Goal: Task Accomplishment & Management: Manage account settings

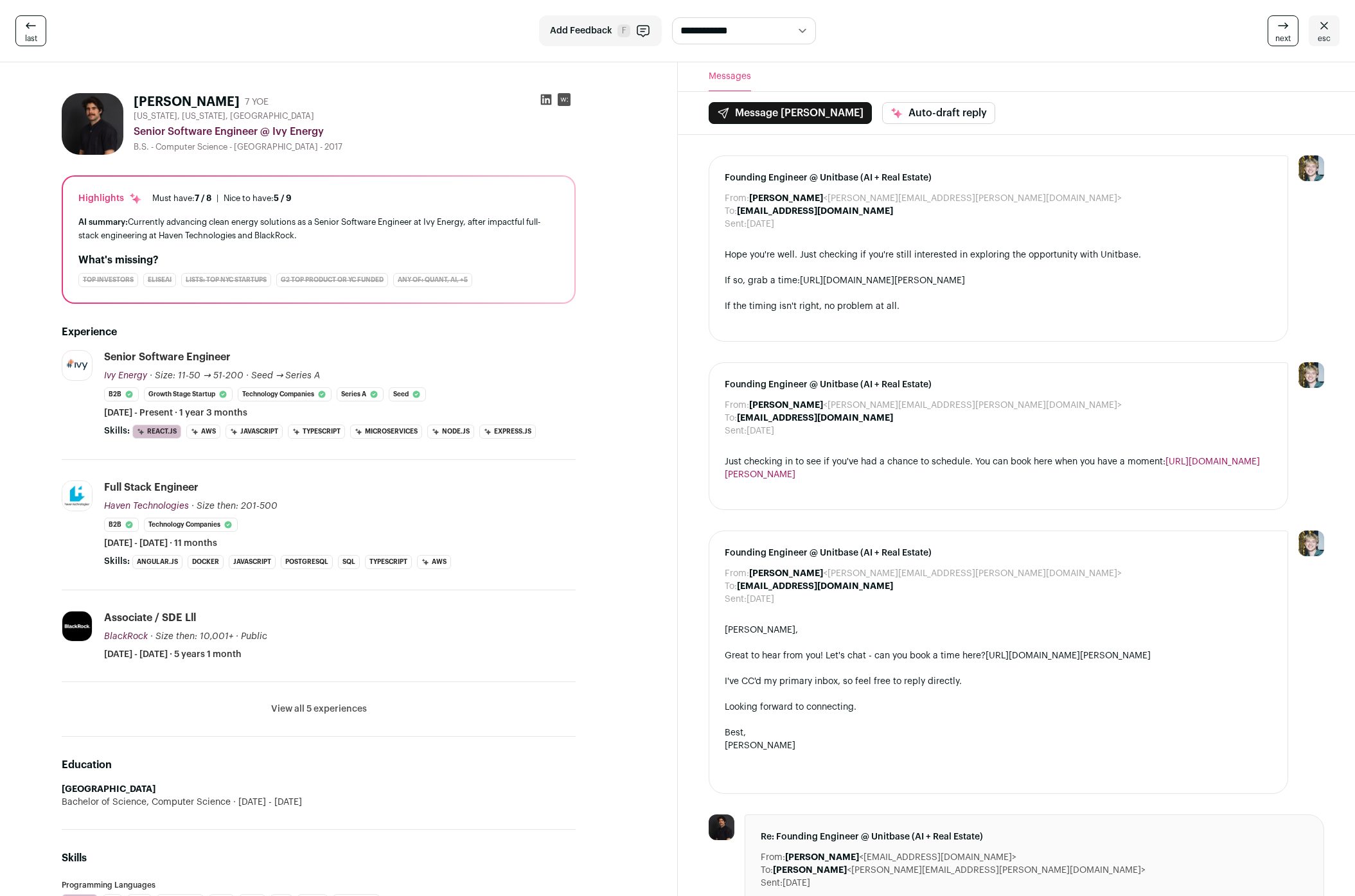
click at [29, 27] on icon at bounding box center [30, 26] width 16 height 16
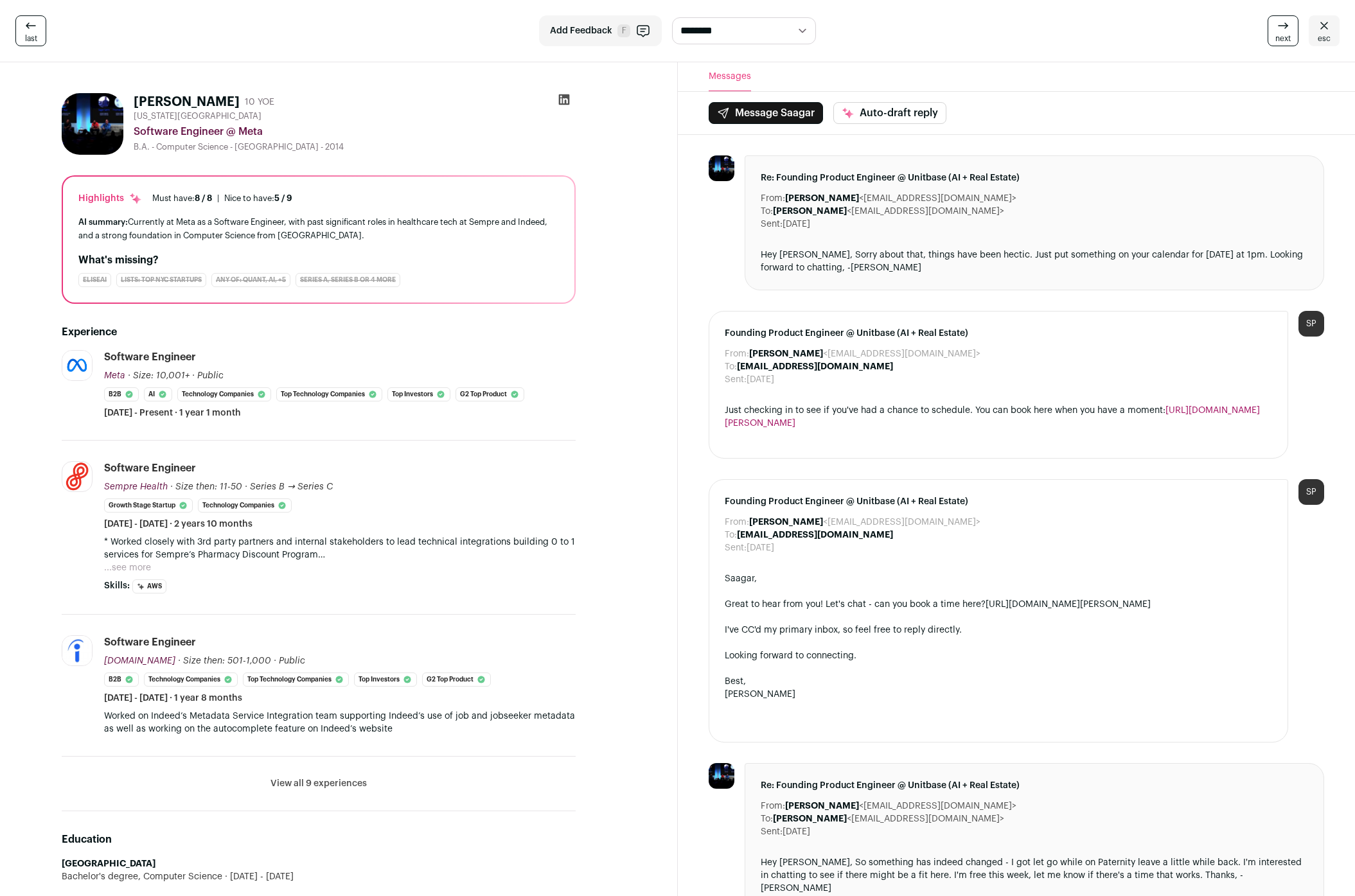
click at [42, 31] on link "last" at bounding box center [30, 30] width 30 height 30
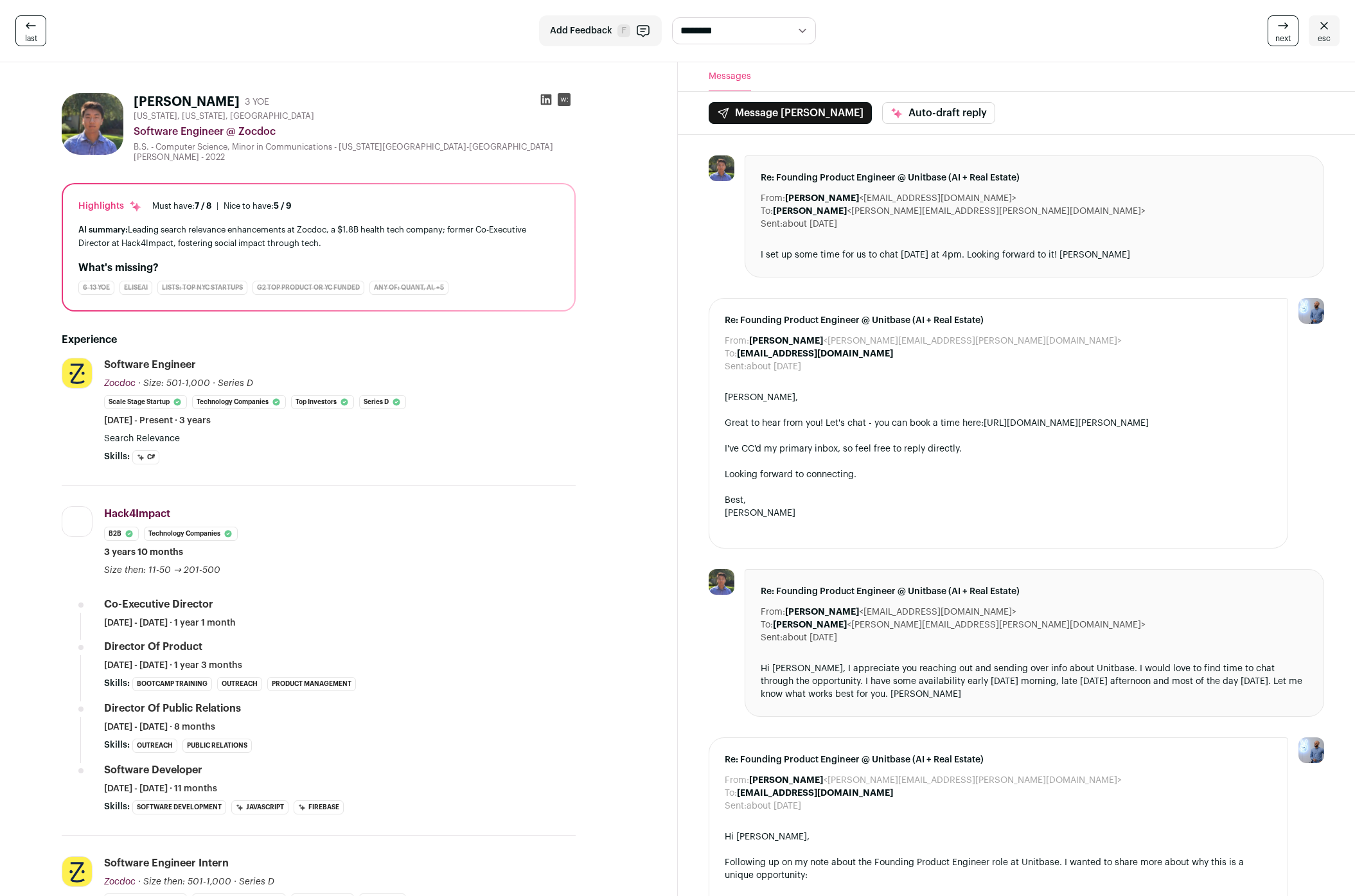
click at [1323, 28] on icon at bounding box center [1324, 26] width 16 height 16
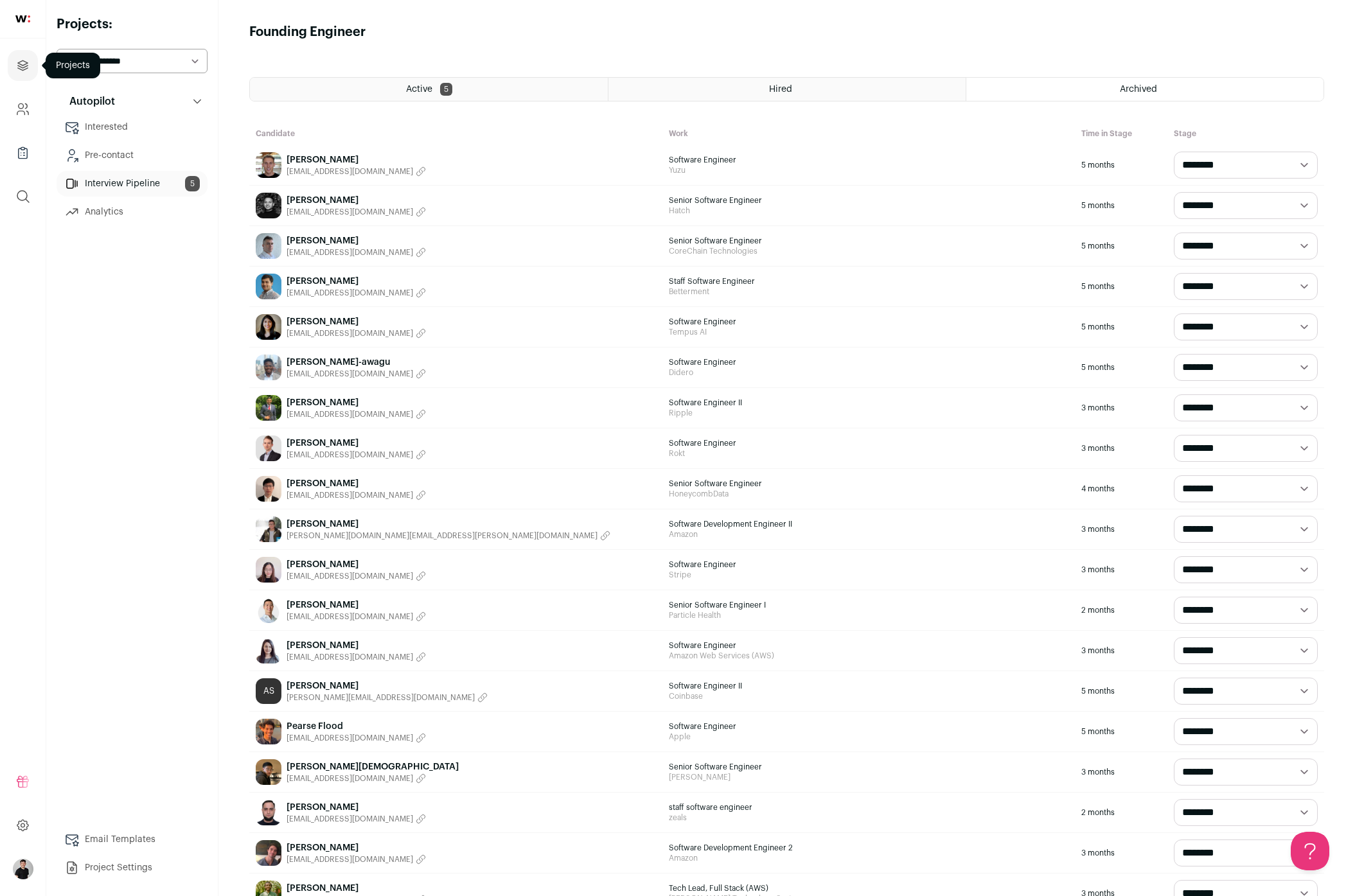
click at [25, 58] on icon "Projects" at bounding box center [23, 65] width 15 height 16
click at [24, 14] on link at bounding box center [22, 19] width 45 height 39
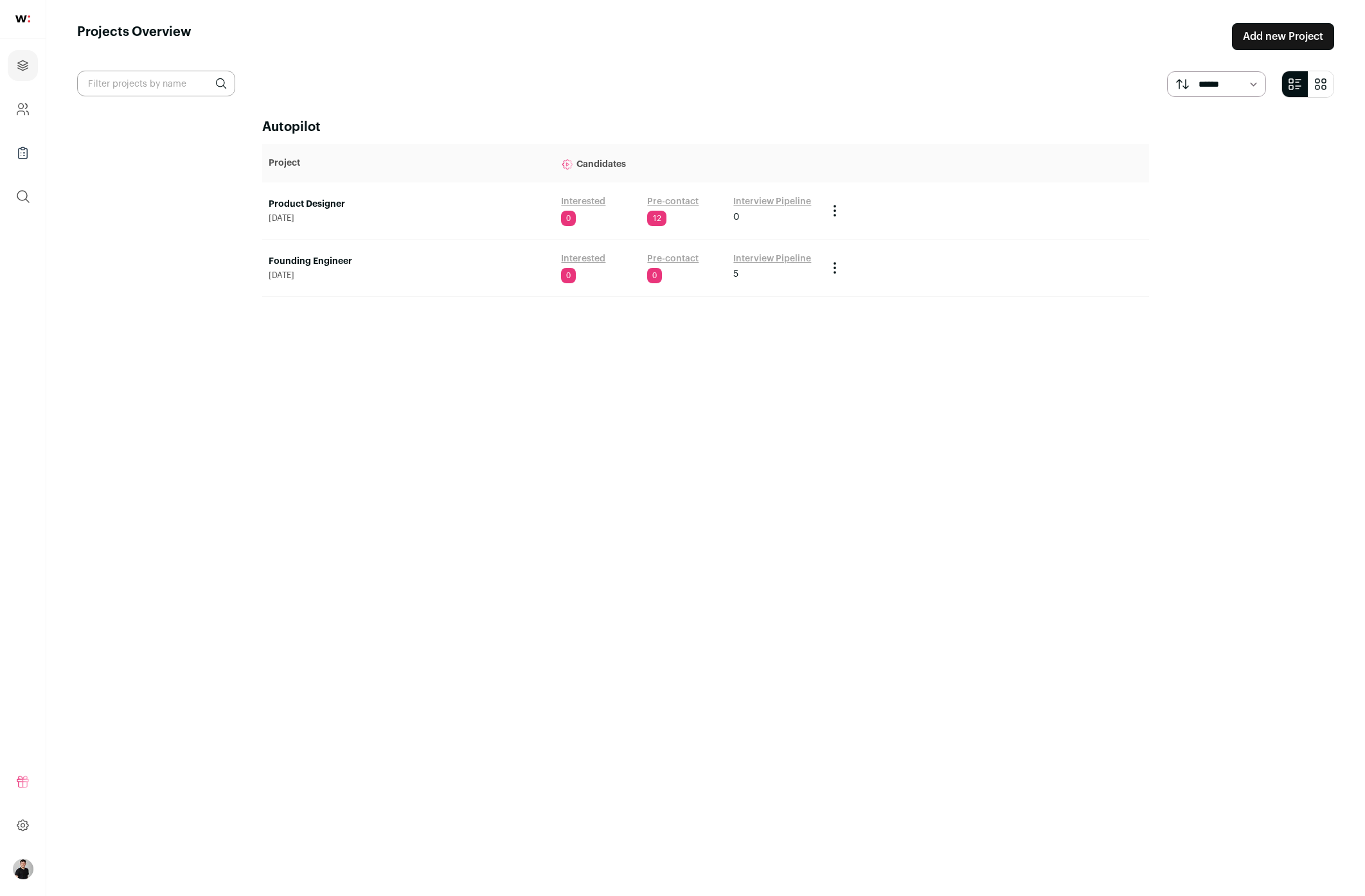
click at [327, 259] on link "Founding Engineer" at bounding box center [407, 262] width 279 height 13
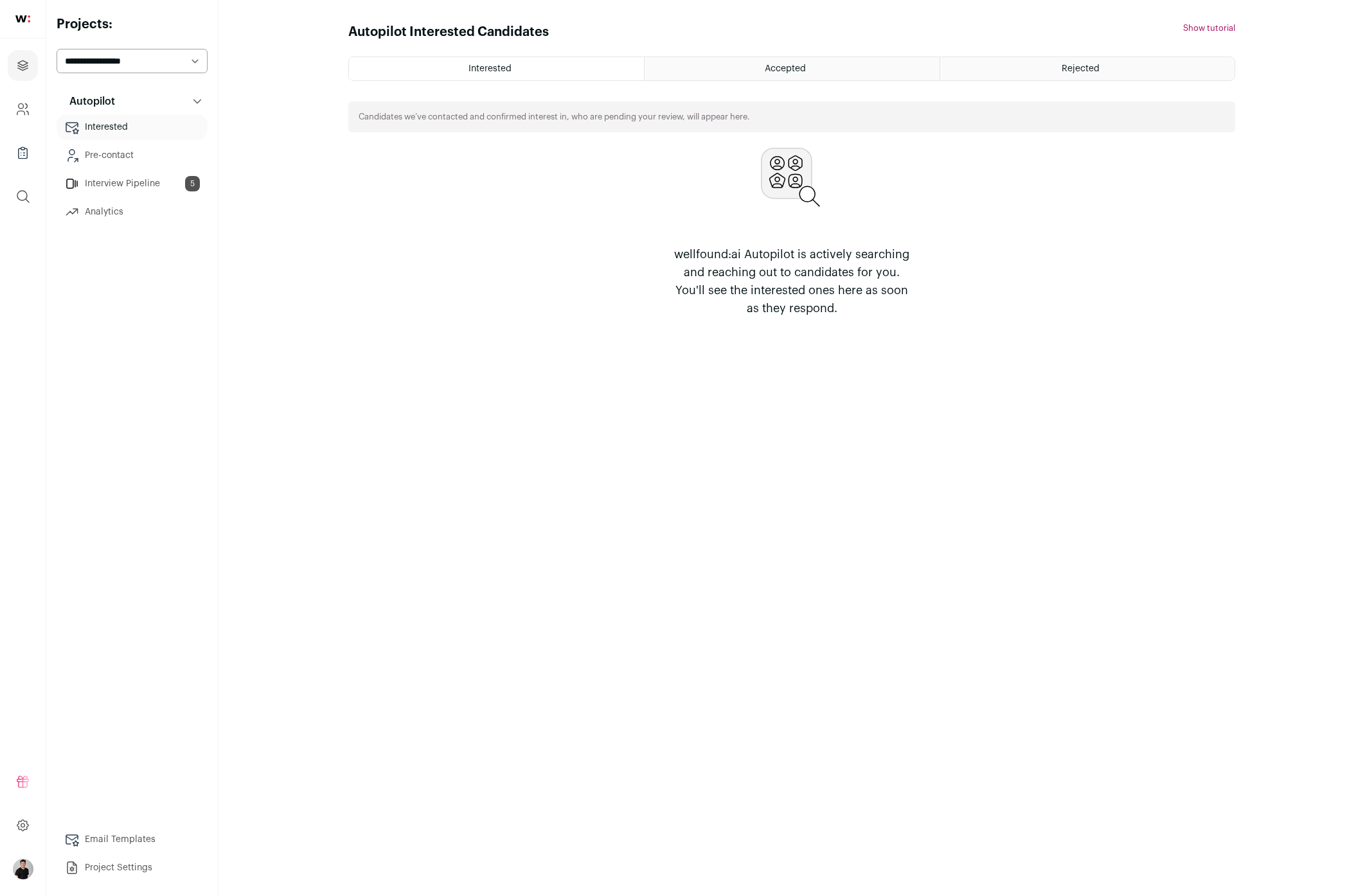
click at [130, 190] on link "Interview Pipeline 5" at bounding box center [132, 183] width 151 height 26
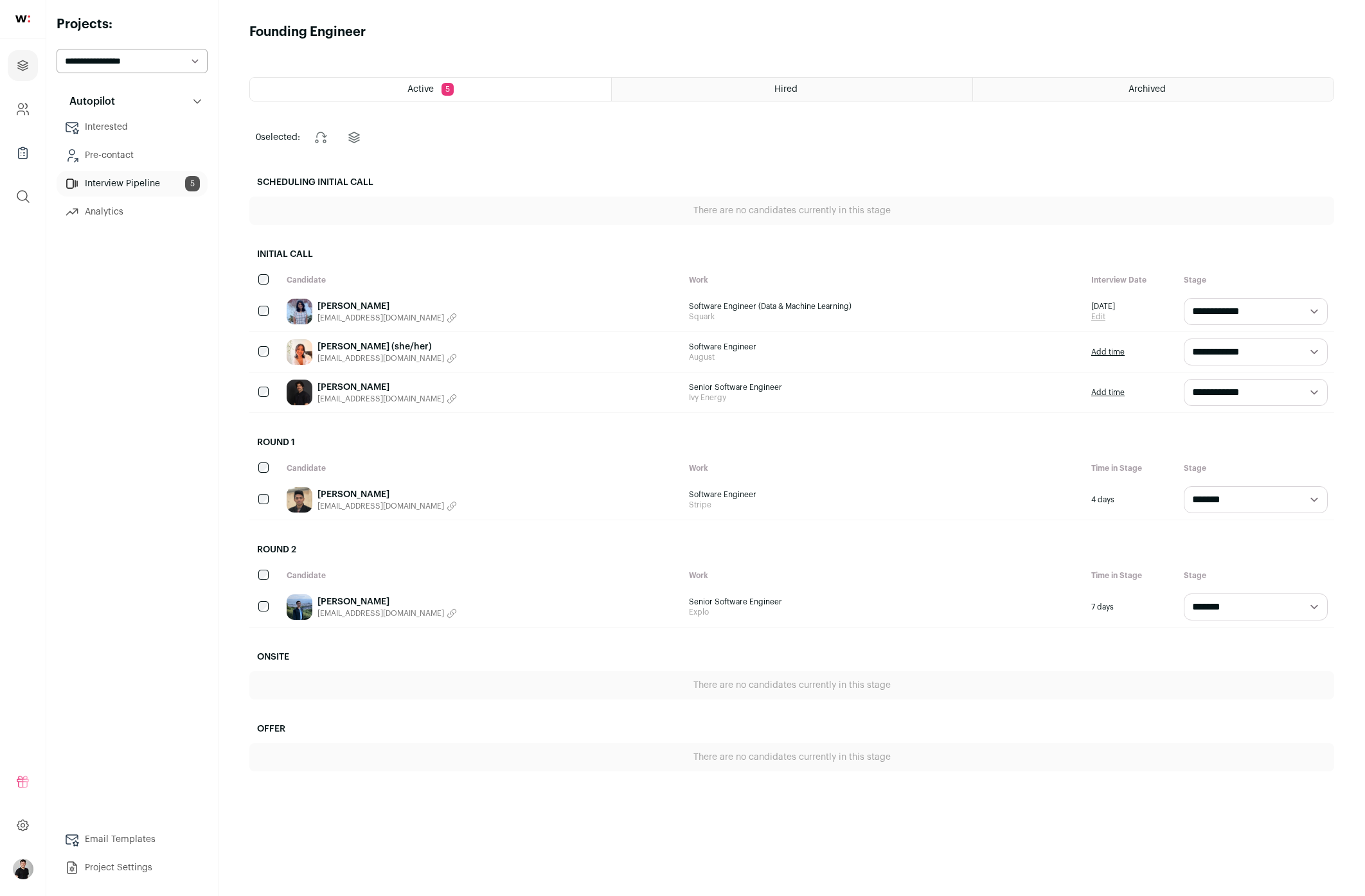
click at [1233, 597] on select "**********" at bounding box center [1255, 607] width 144 height 27
